Goal: Transaction & Acquisition: Purchase product/service

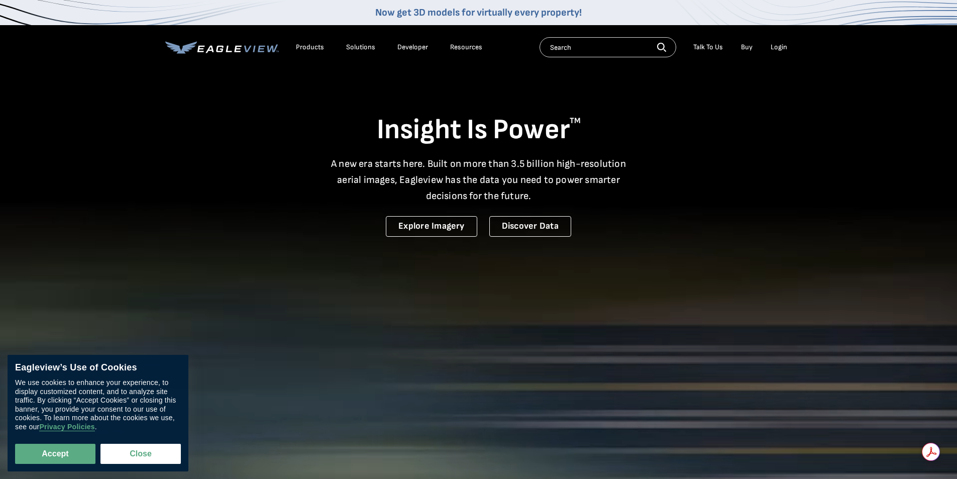
click at [774, 49] on div "Login" at bounding box center [779, 47] width 17 height 9
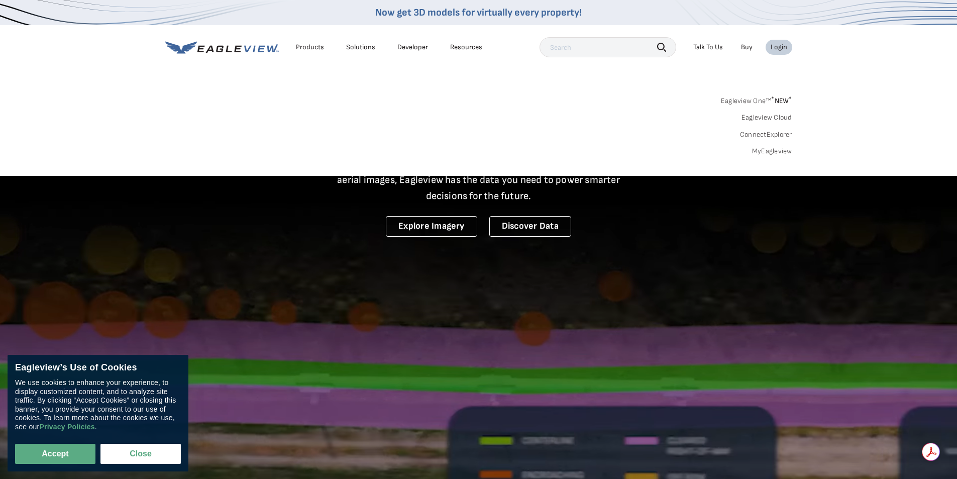
click at [759, 153] on link "MyEagleview" at bounding box center [772, 151] width 40 height 9
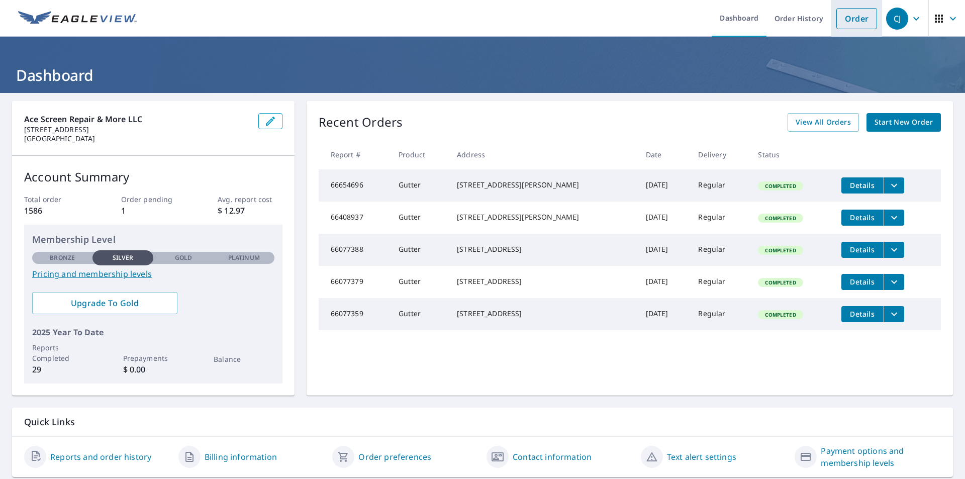
click at [852, 18] on link "Order" at bounding box center [856, 18] width 41 height 21
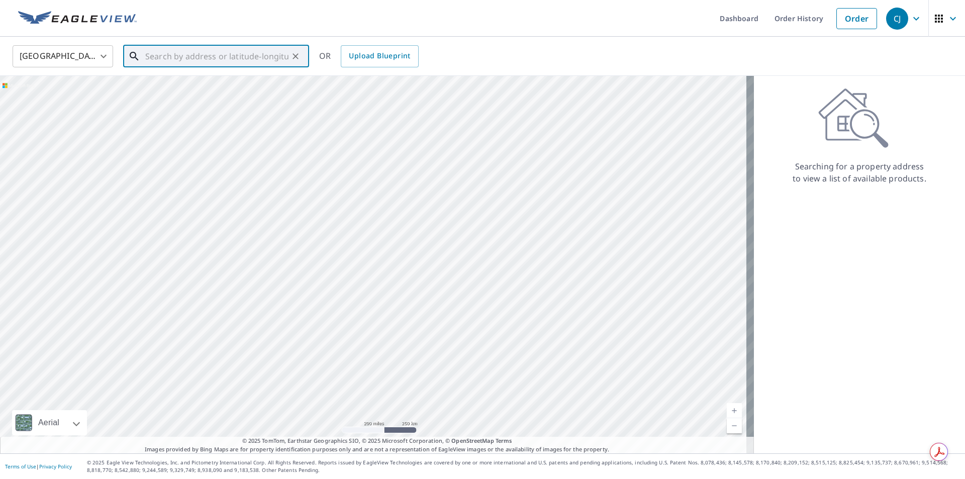
click at [181, 58] on input "text" at bounding box center [216, 56] width 143 height 28
click at [233, 94] on p "Naples, FL 34119" at bounding box center [222, 96] width 158 height 10
type input "6124 Towncenter Cir Naples, FL 34119"
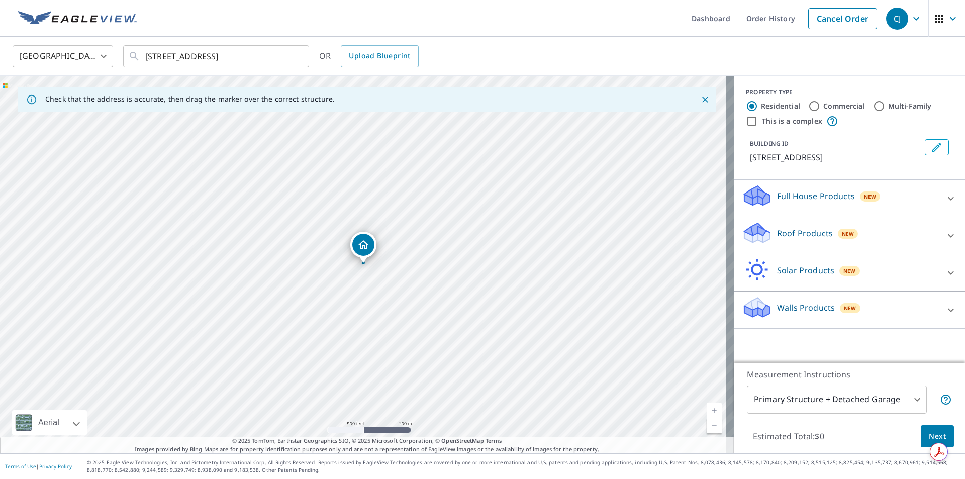
click at [825, 204] on div "Full House Products New" at bounding box center [840, 198] width 197 height 29
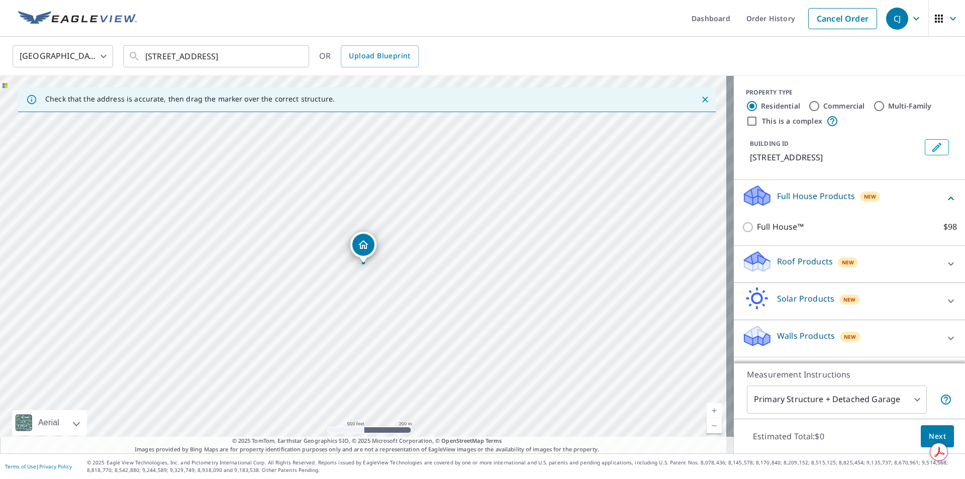
click at [820, 195] on p "Full House Products" at bounding box center [816, 196] width 78 height 12
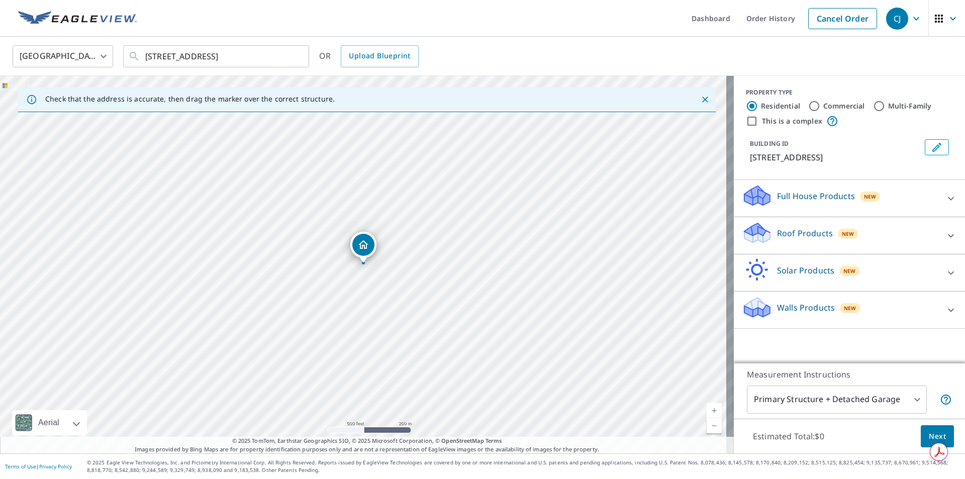
click at [811, 231] on p "Roof Products" at bounding box center [805, 233] width 56 height 12
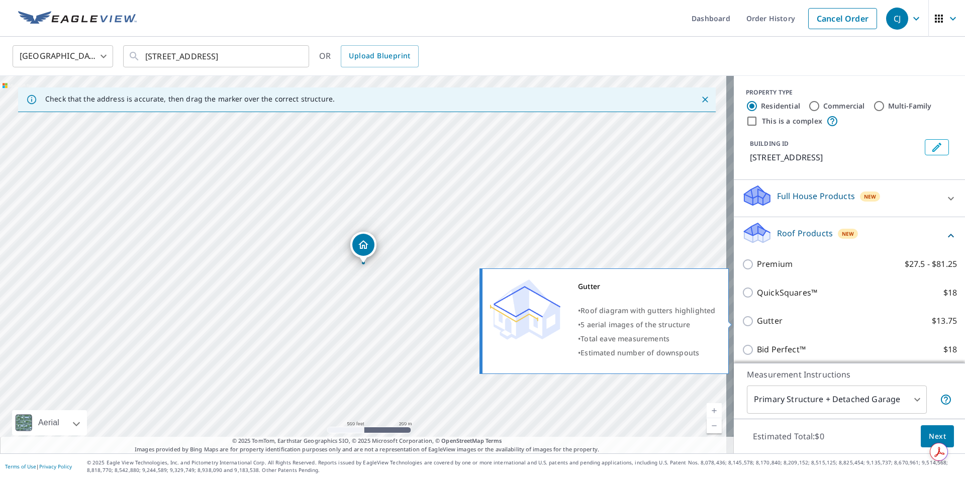
click at [733, 321] on div "Gutter • Roof diagram with gutters highlighted • 5 aerial images of the structu…" at bounding box center [608, 321] width 255 height 112
click at [742, 320] on input "Gutter $13.75" at bounding box center [749, 321] width 15 height 12
checkbox input "true"
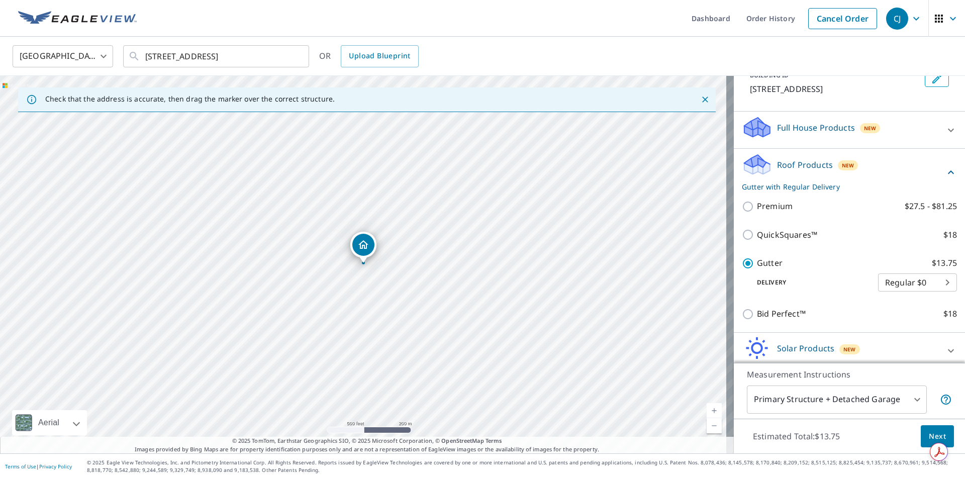
scroll to position [100, 0]
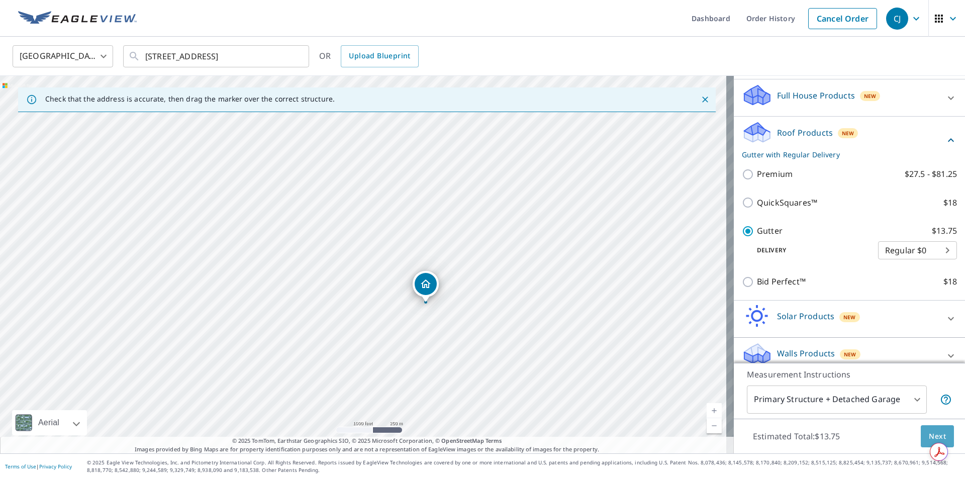
click at [928, 438] on span "Next" at bounding box center [936, 436] width 17 height 13
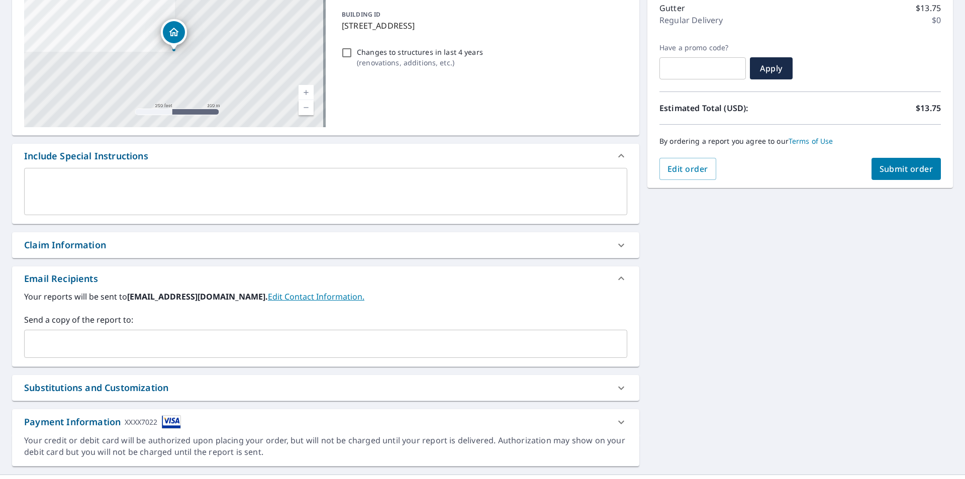
scroll to position [151, 0]
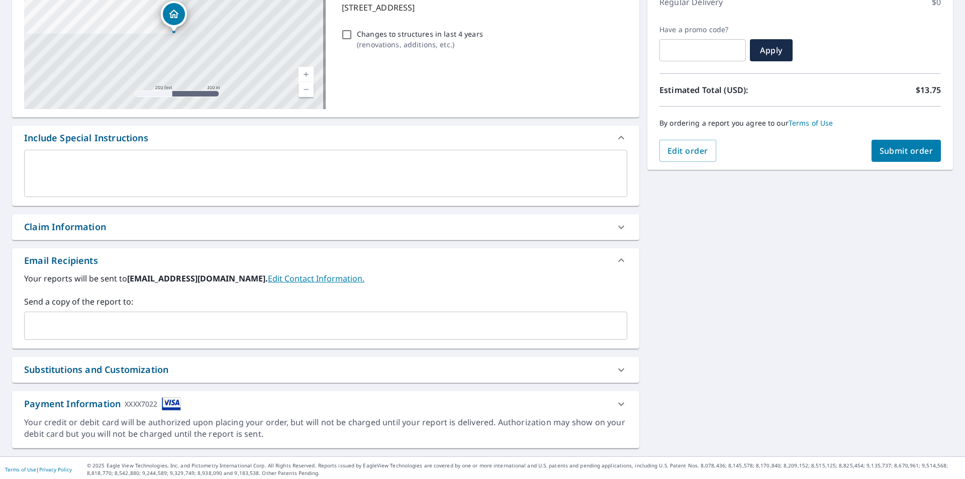
click at [82, 327] on input "text" at bounding box center [318, 325] width 579 height 19
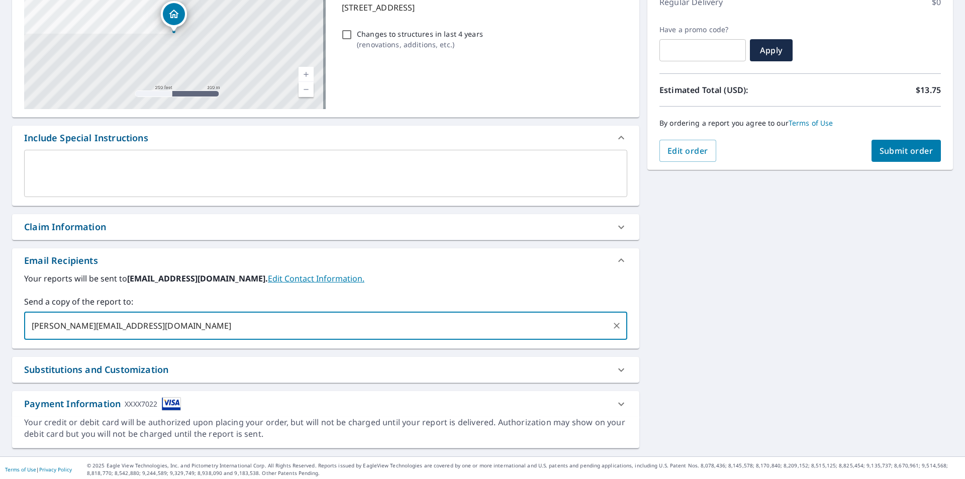
type input "Chad@acecfl.com,"
type input "chad@acecfl.com"
type input "savannah@acecfl.com"
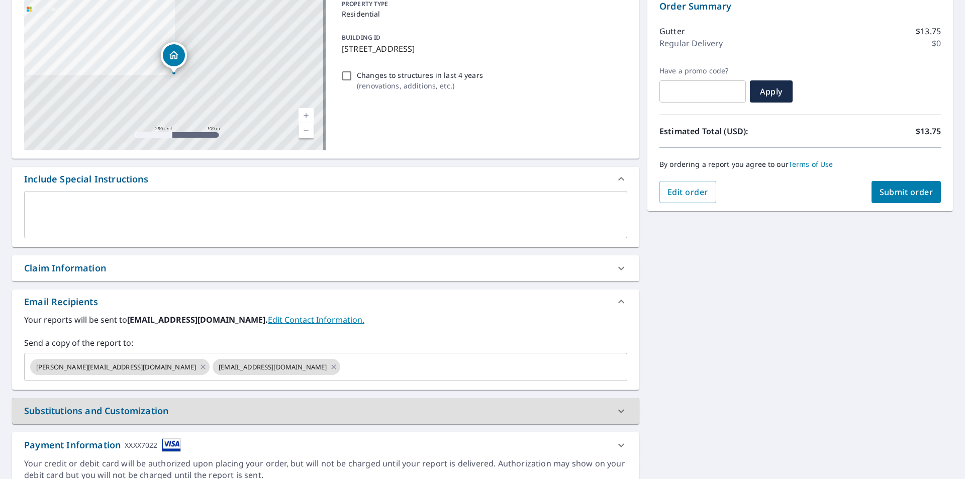
scroll to position [3, 0]
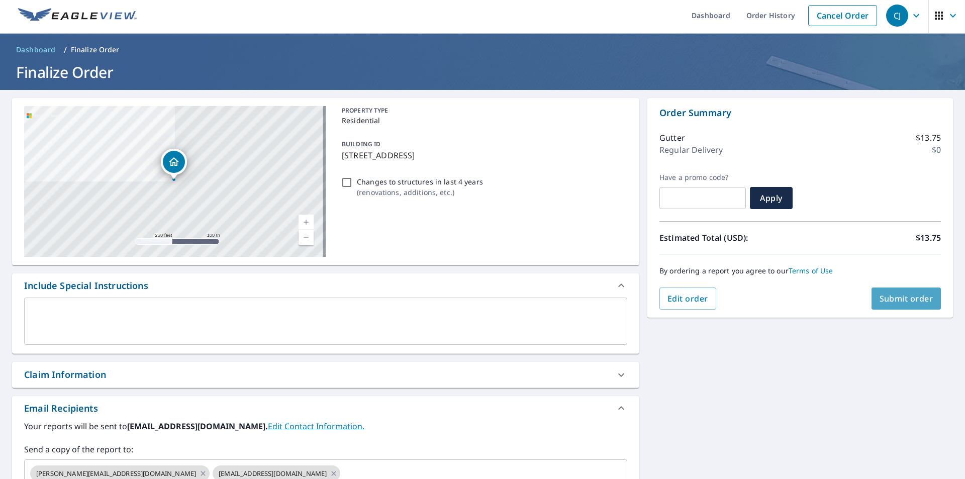
click at [882, 303] on span "Submit order" at bounding box center [906, 298] width 54 height 11
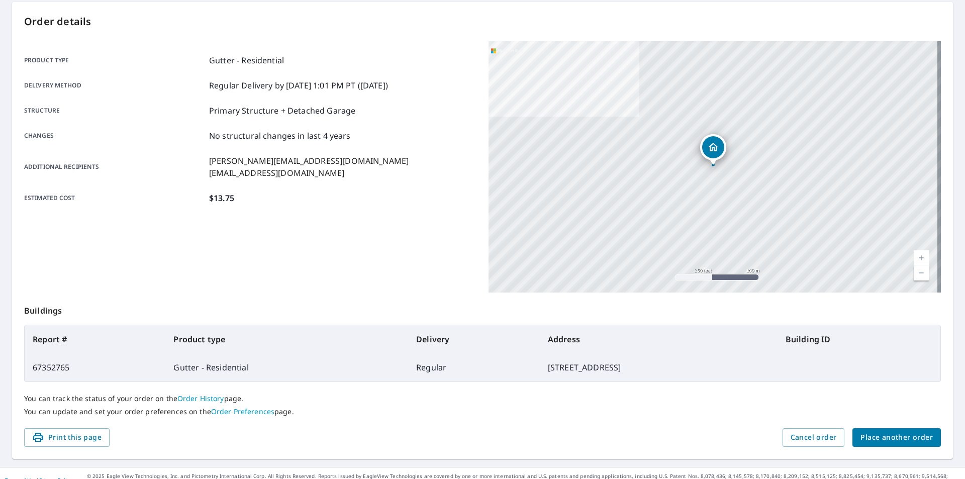
scroll to position [113, 0]
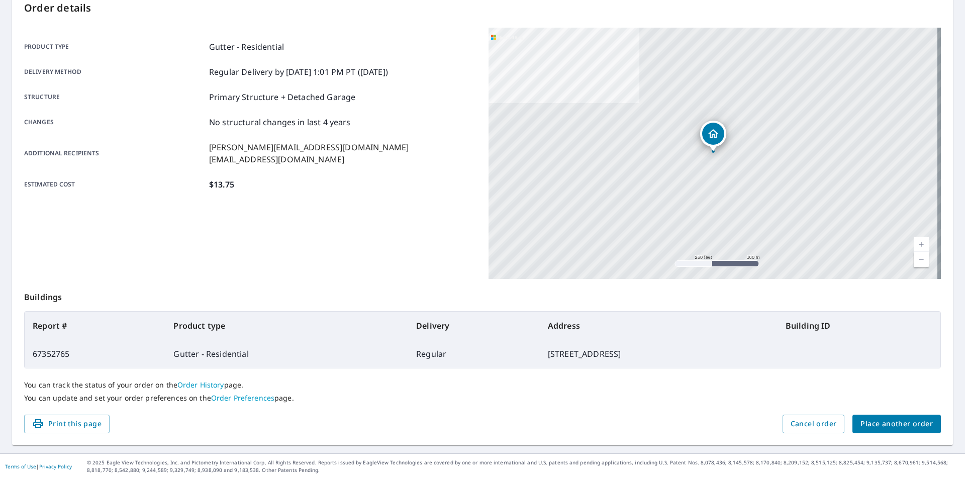
click at [891, 421] on span "Place another order" at bounding box center [896, 424] width 72 height 13
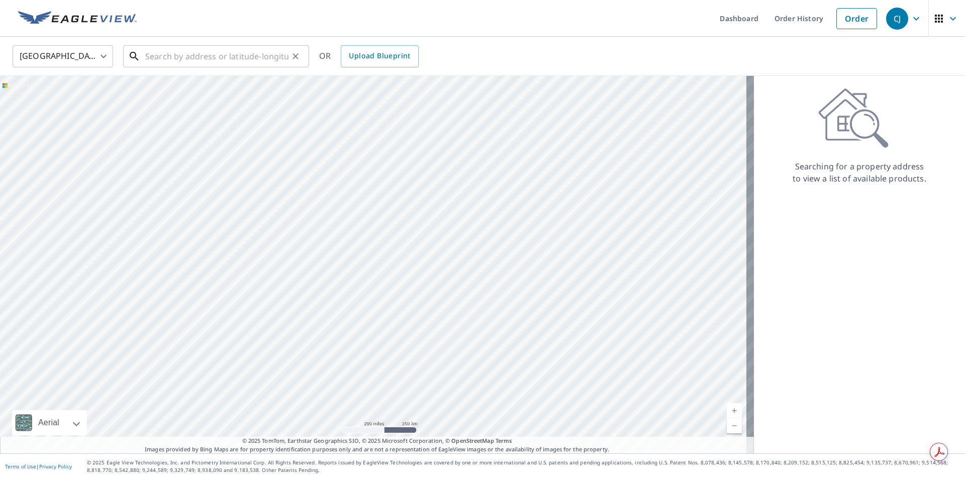
click at [184, 63] on input "text" at bounding box center [216, 56] width 143 height 28
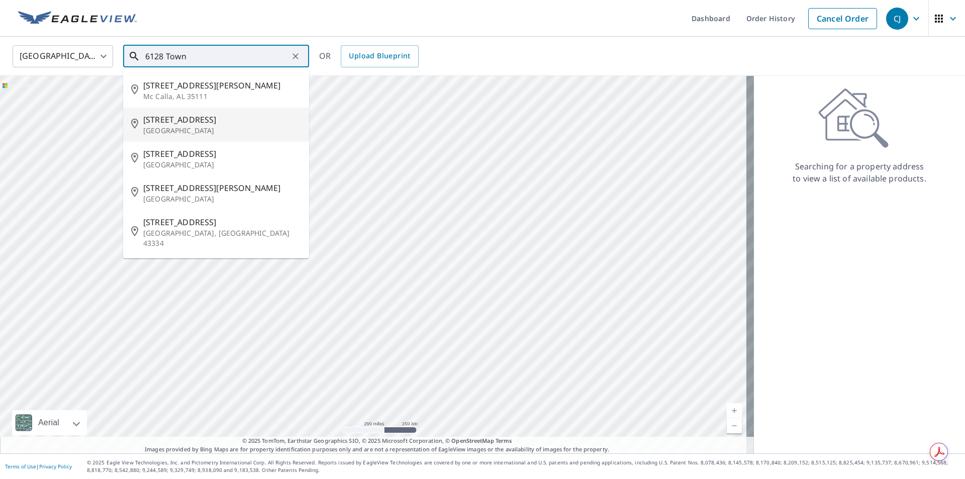
click at [191, 132] on p "Naples, FL 34119" at bounding box center [222, 131] width 158 height 10
type input "6128 Towncenter Cir Naples, FL 34119"
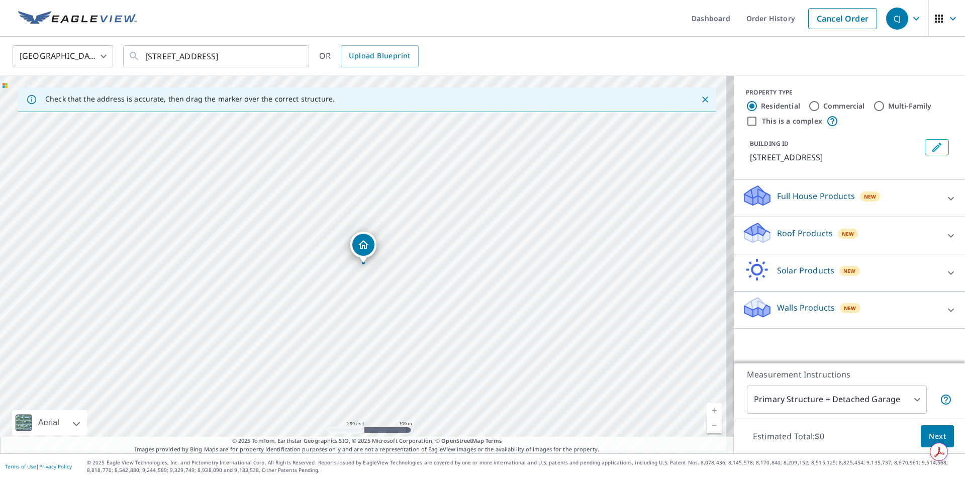
click at [758, 243] on icon at bounding box center [757, 233] width 30 height 24
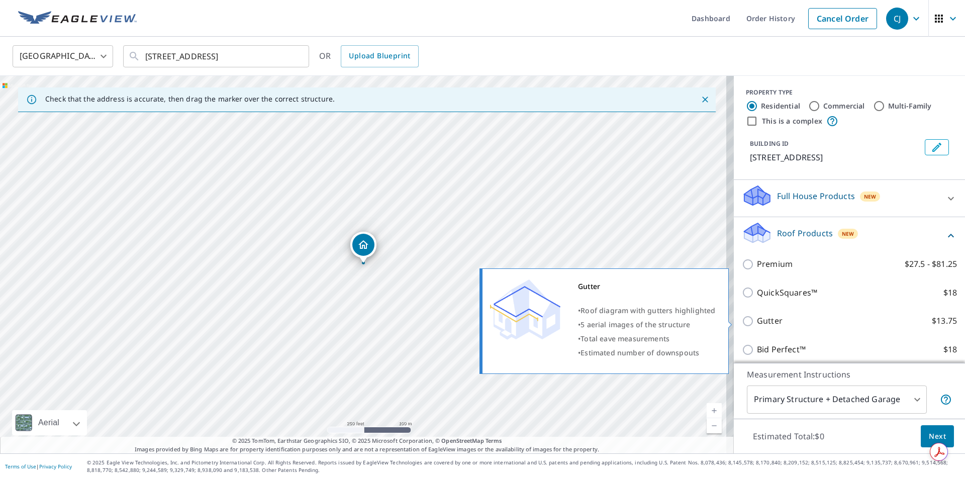
click at [742, 321] on input "Gutter $13.75" at bounding box center [749, 321] width 15 height 12
checkbox input "true"
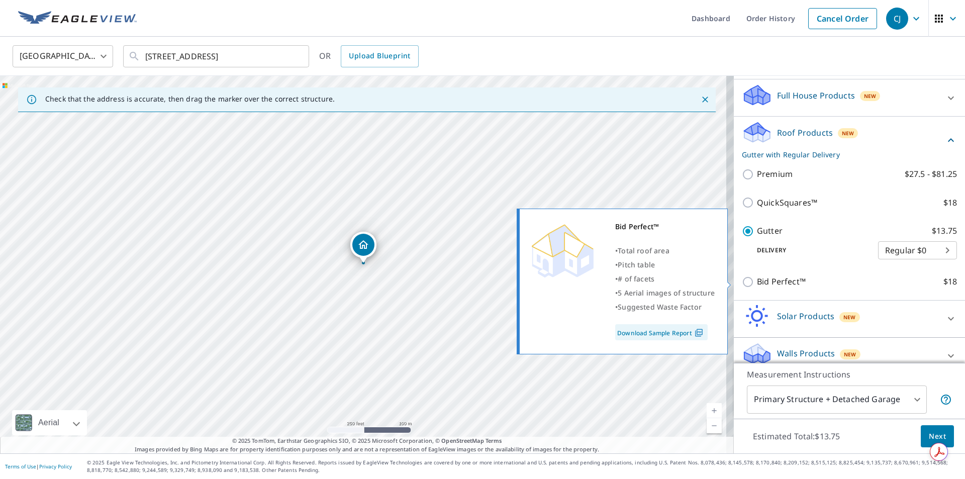
scroll to position [113, 0]
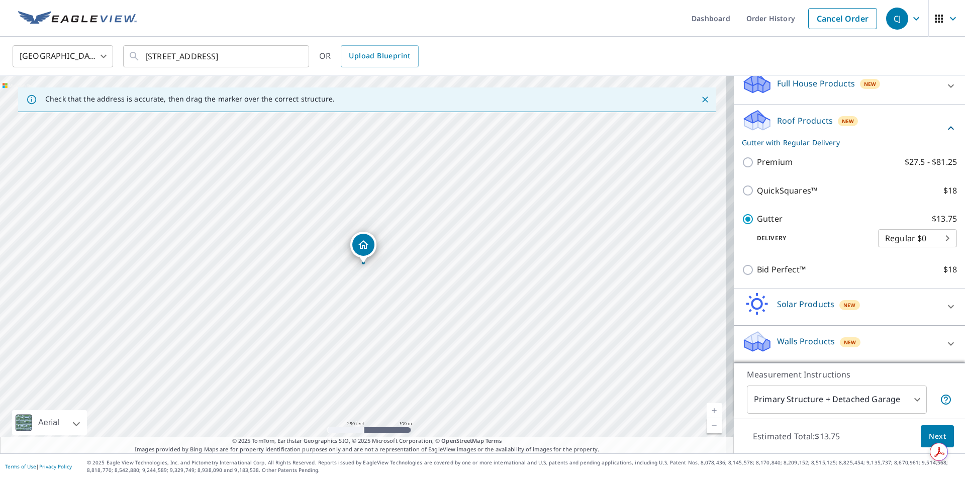
click at [928, 436] on span "Next" at bounding box center [936, 436] width 17 height 13
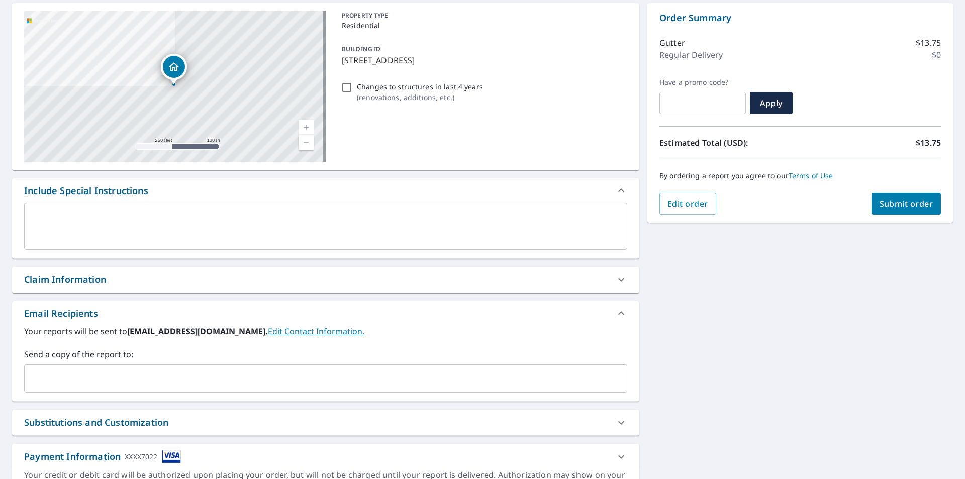
scroll to position [100, 0]
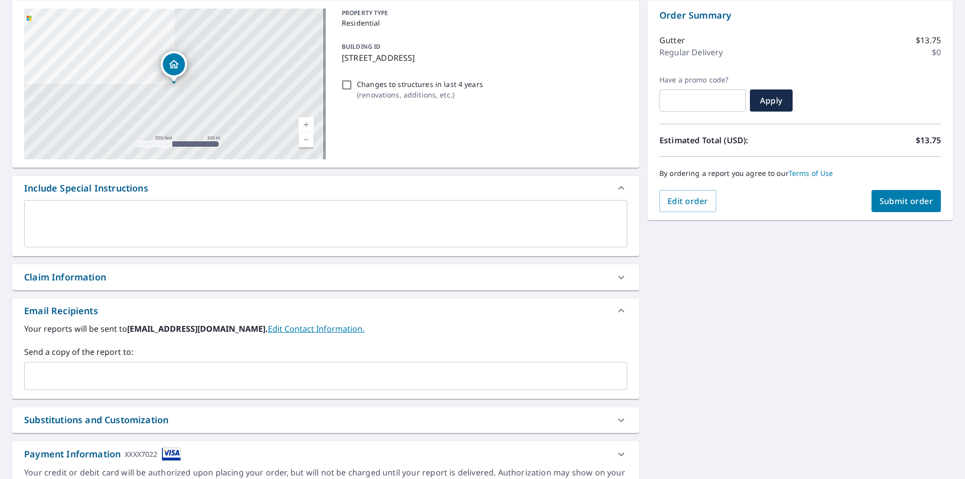
click at [150, 366] on input "text" at bounding box center [318, 375] width 579 height 19
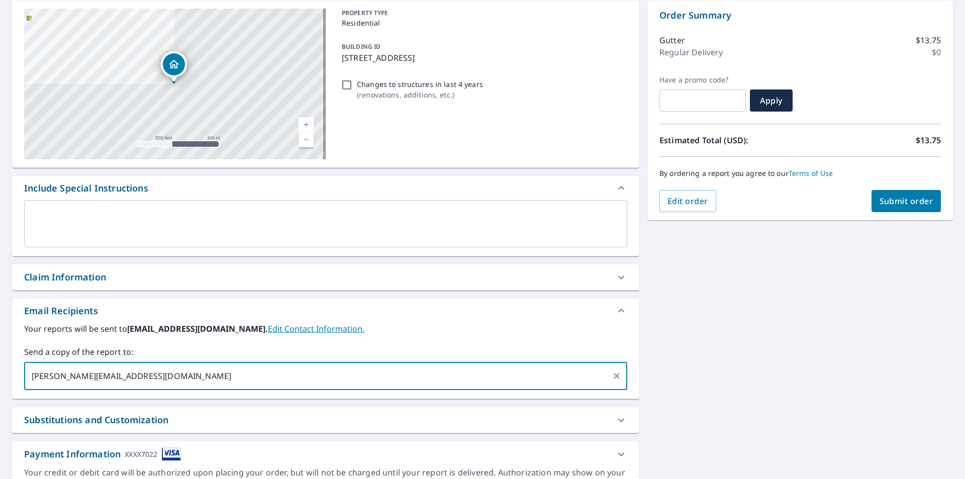
type input "chad@acecfl.com"
type input "savannah@acecfl.com"
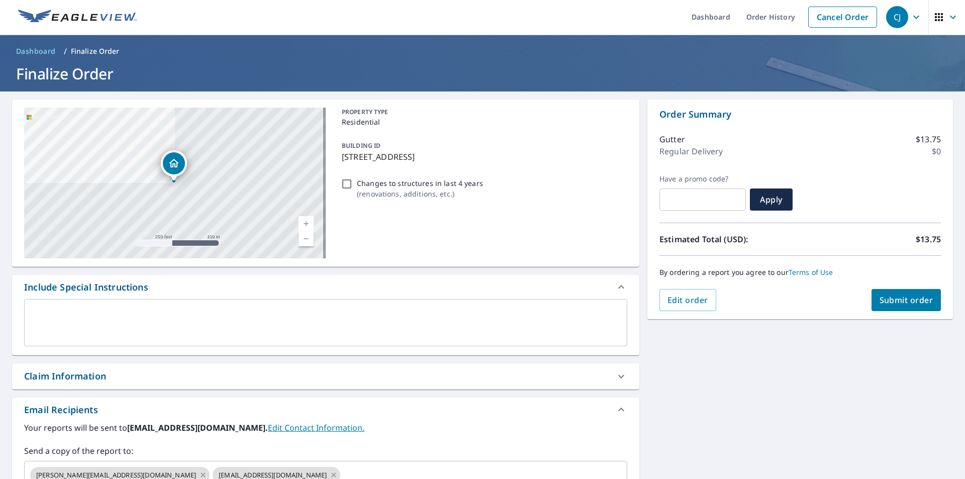
scroll to position [0, 0]
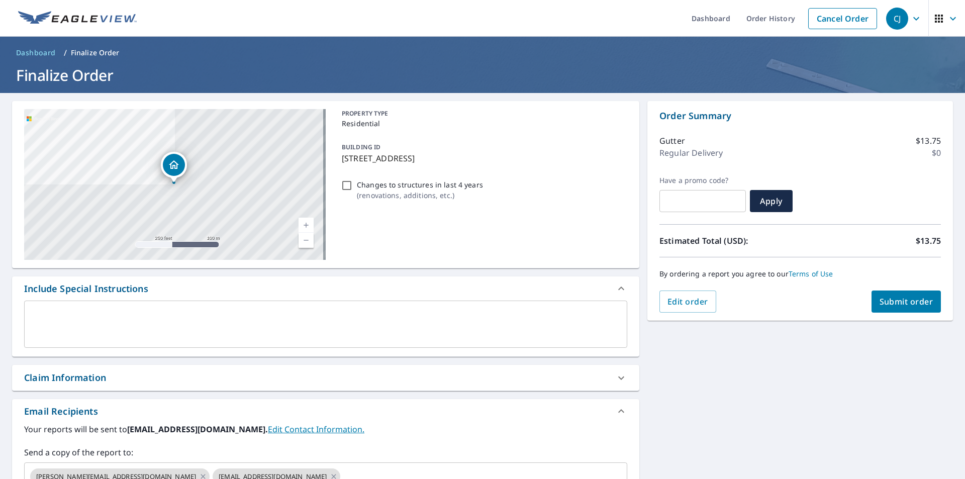
click at [918, 291] on button "Submit order" at bounding box center [906, 301] width 70 height 22
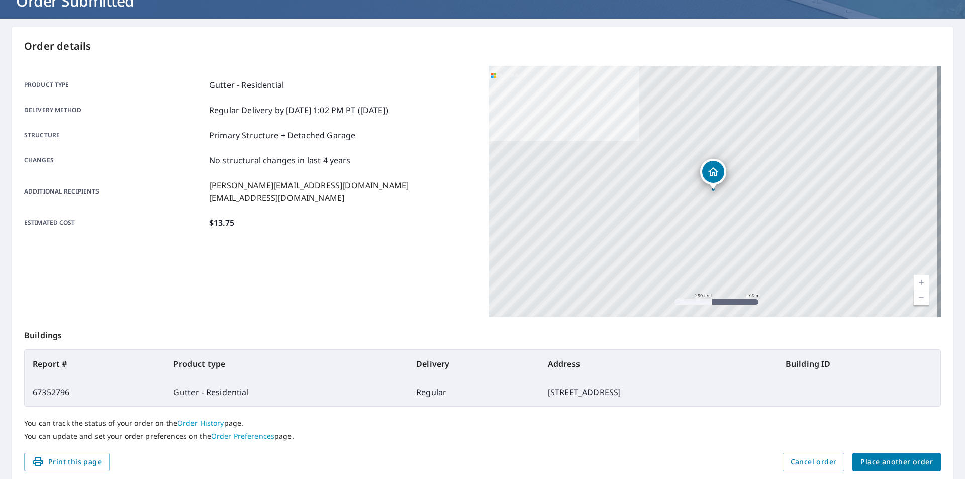
scroll to position [113, 0]
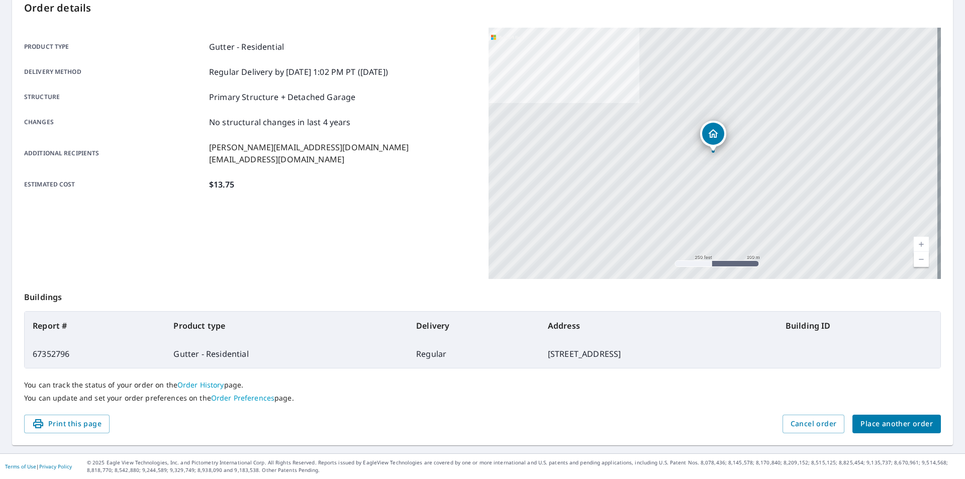
click at [919, 427] on span "Place another order" at bounding box center [896, 424] width 72 height 13
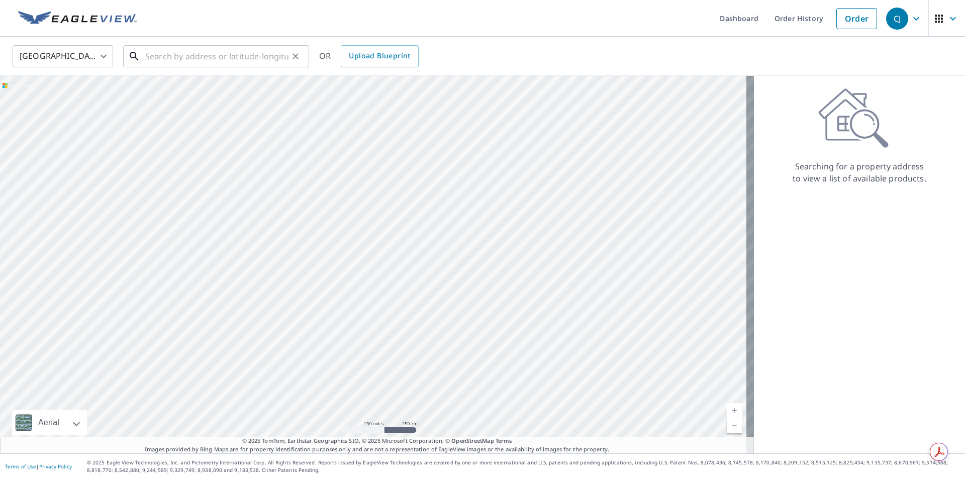
click at [170, 56] on input "text" at bounding box center [216, 56] width 143 height 28
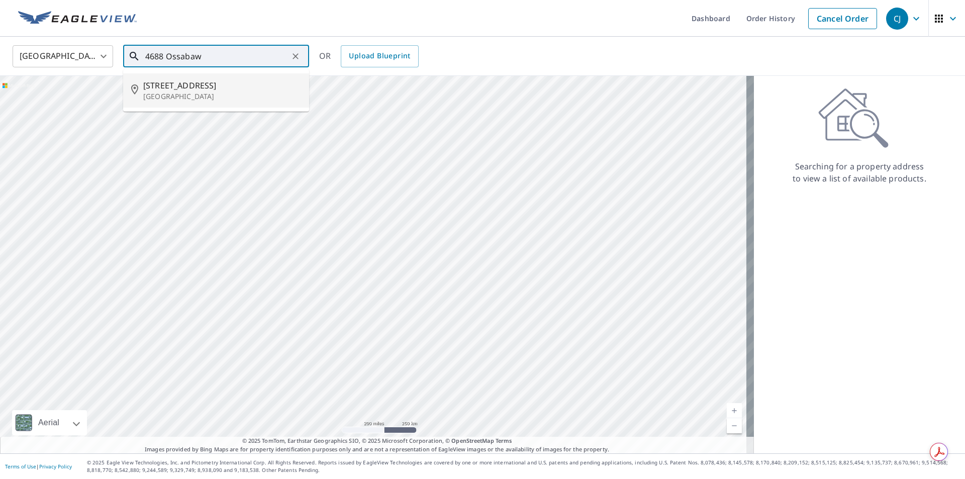
click at [225, 84] on span "4688 Ossabaw Way" at bounding box center [222, 85] width 158 height 12
type input "4688 Ossabaw Way Naples, FL 34119"
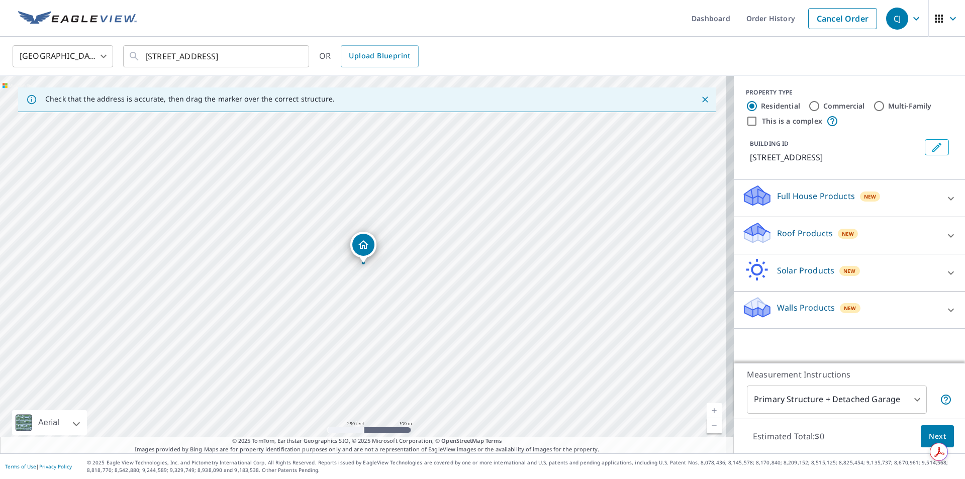
click at [854, 236] on div "Roof Products New" at bounding box center [840, 235] width 197 height 29
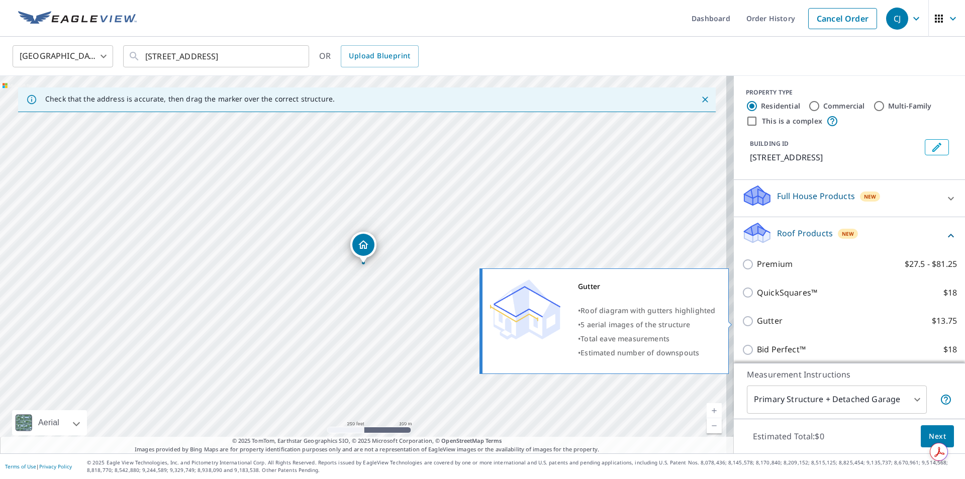
click at [766, 319] on p "Gutter" at bounding box center [770, 321] width 26 height 13
click at [757, 319] on input "Gutter $13.75" at bounding box center [749, 321] width 15 height 12
checkbox input "true"
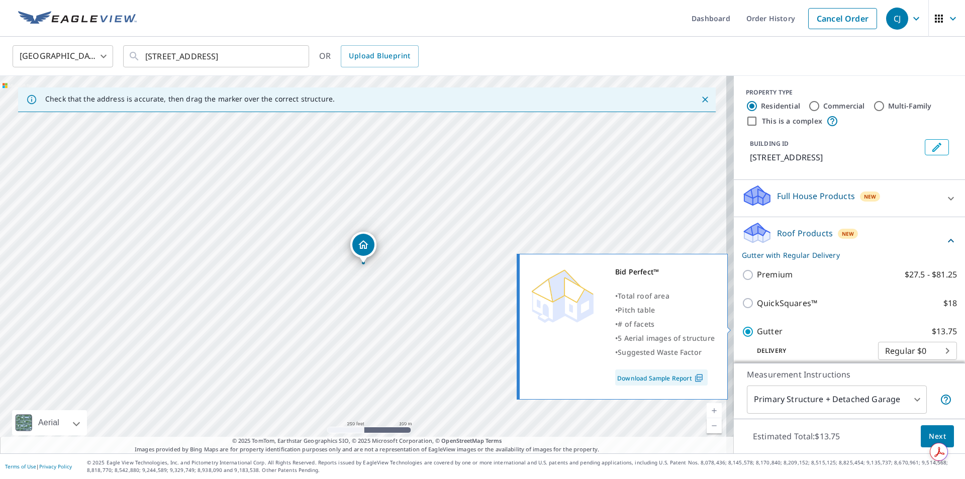
scroll to position [113, 0]
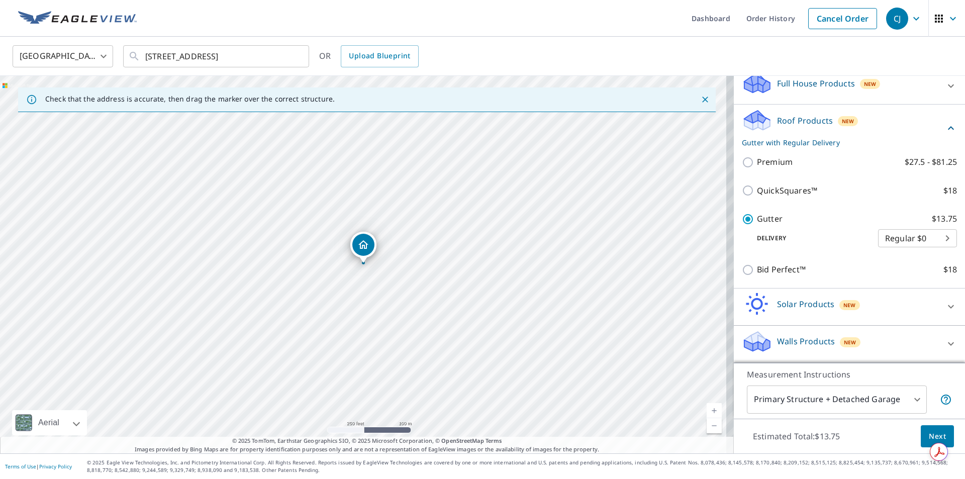
click at [928, 434] on span "Next" at bounding box center [936, 436] width 17 height 13
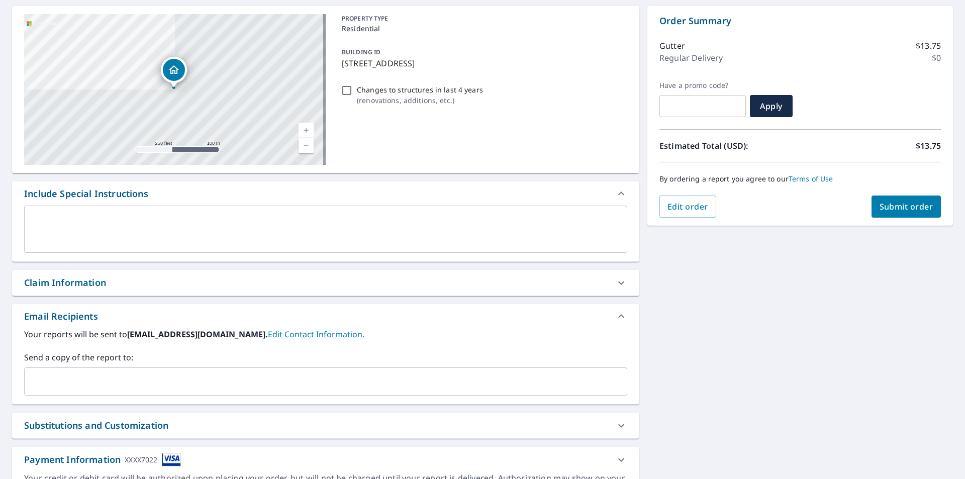
scroll to position [151, 0]
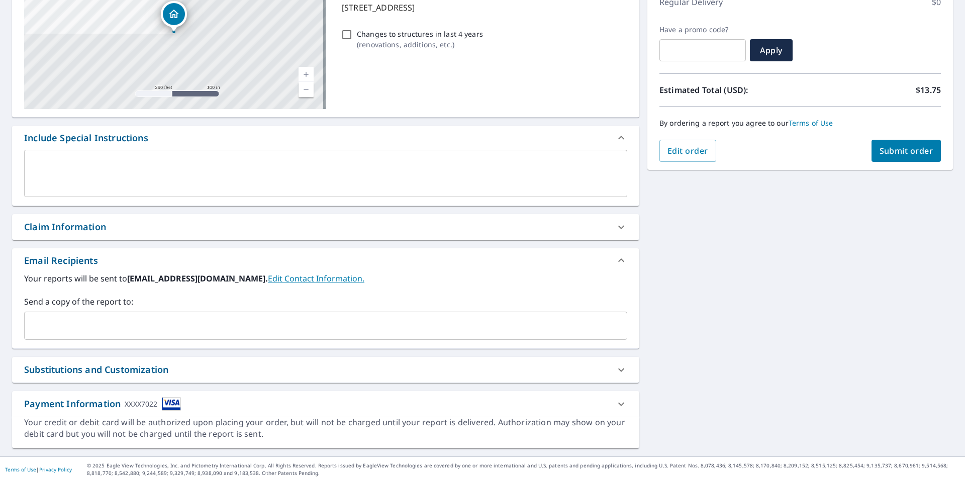
click at [146, 323] on input "text" at bounding box center [318, 325] width 579 height 19
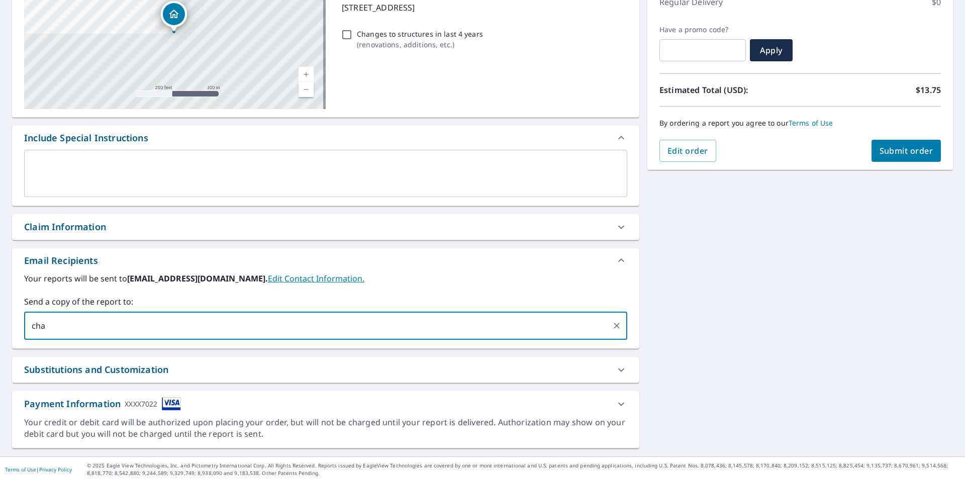
type input "chad"
type input "chad@acecfl.com"
type input "Savannah@acecfl.com"
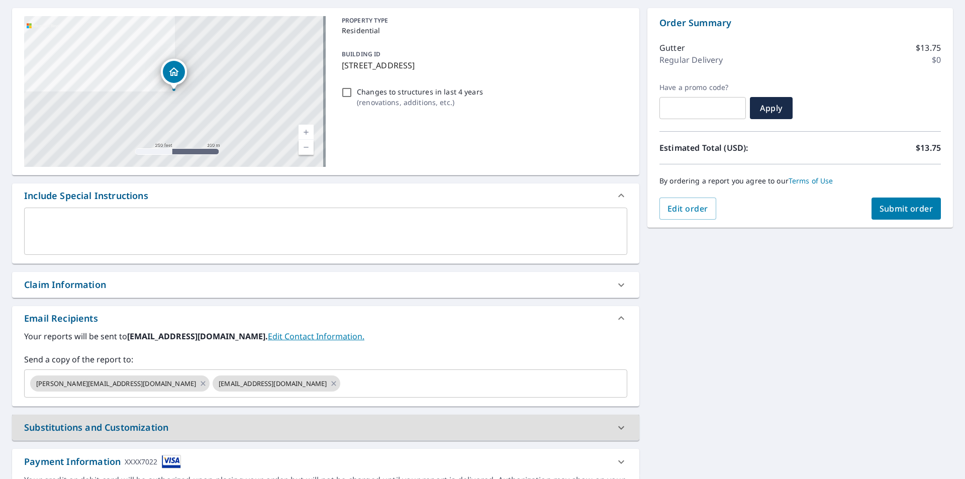
scroll to position [0, 0]
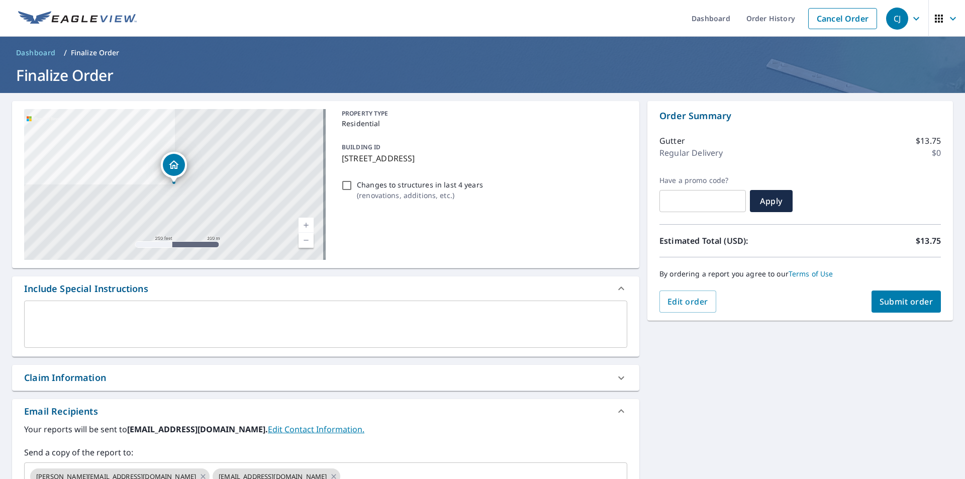
click at [907, 302] on span "Submit order" at bounding box center [906, 301] width 54 height 11
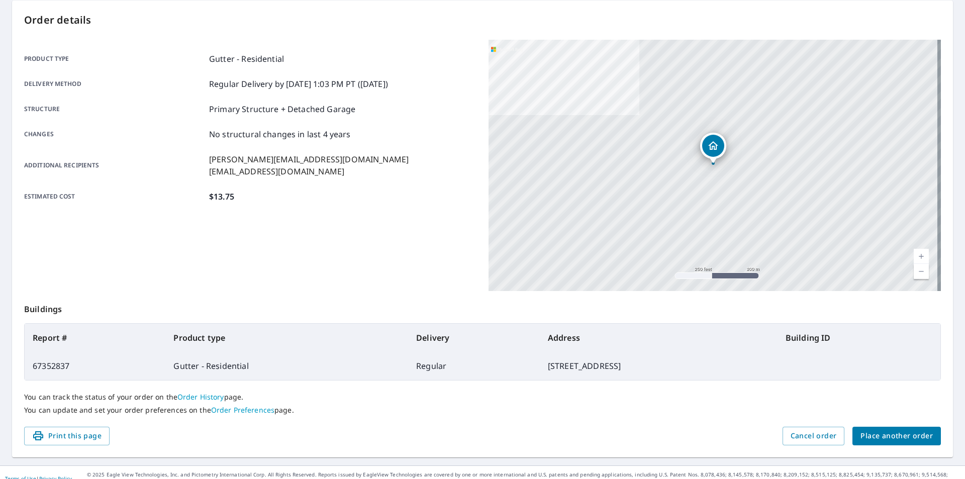
scroll to position [113, 0]
